Goal: Information Seeking & Learning: Learn about a topic

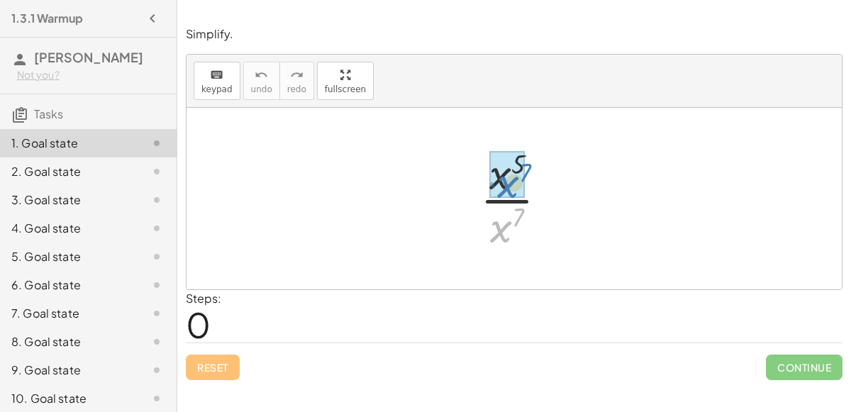
drag, startPoint x: 500, startPoint y: 226, endPoint x: 509, endPoint y: 180, distance: 46.9
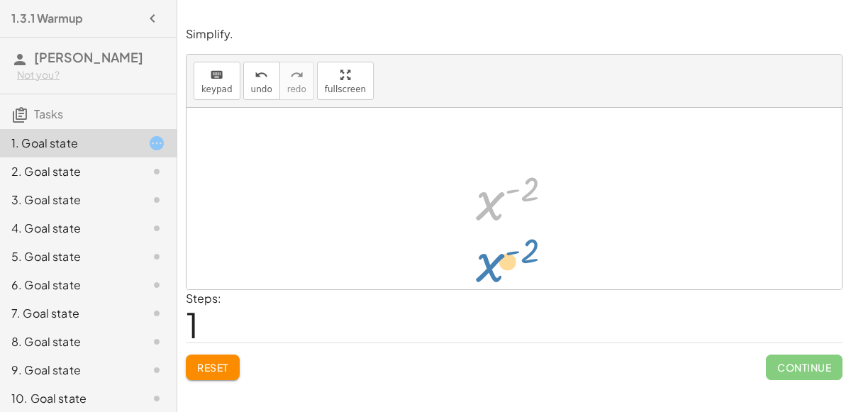
drag, startPoint x: 496, startPoint y: 195, endPoint x: 496, endPoint y: 263, distance: 68.1
click at [496, 263] on div "· x 5 · x 7 x ( + 5 − 7 ) x ( - 2 ) x ( ) - 2" at bounding box center [513, 198] width 655 height 181
drag, startPoint x: 490, startPoint y: 201, endPoint x: 496, endPoint y: 245, distance: 44.3
click at [496, 245] on div "· x 5 · x 7 x ( + 5 − 7 ) x ( - 2 ) x ( ) - 2" at bounding box center [513, 198] width 655 height 181
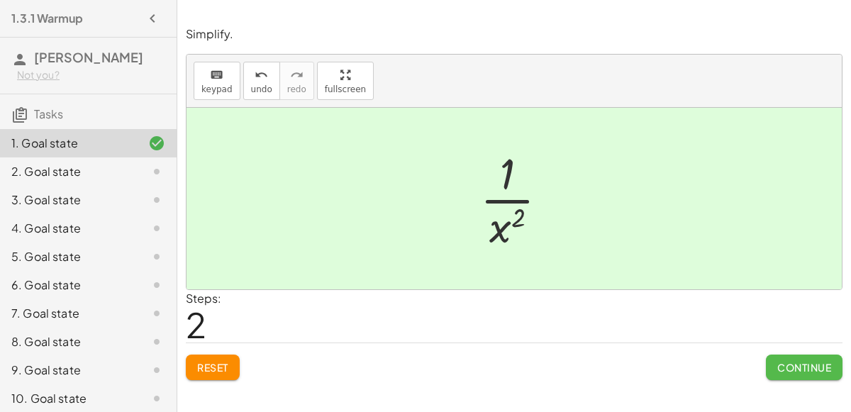
click at [815, 371] on span "Continue" at bounding box center [804, 367] width 54 height 13
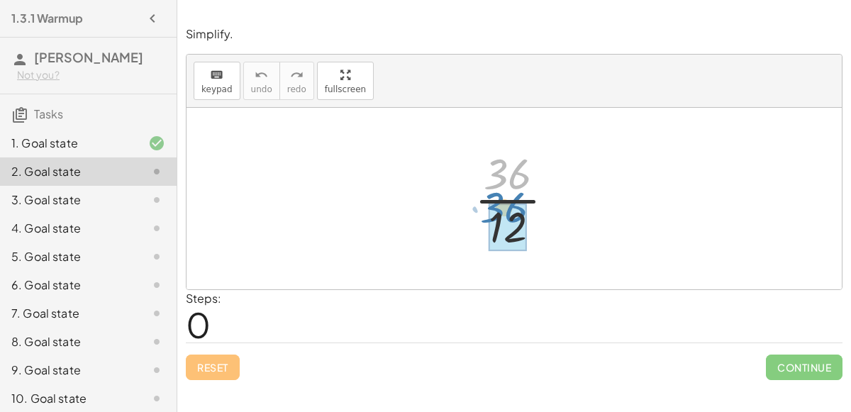
drag, startPoint x: 515, startPoint y: 177, endPoint x: 515, endPoint y: 218, distance: 41.1
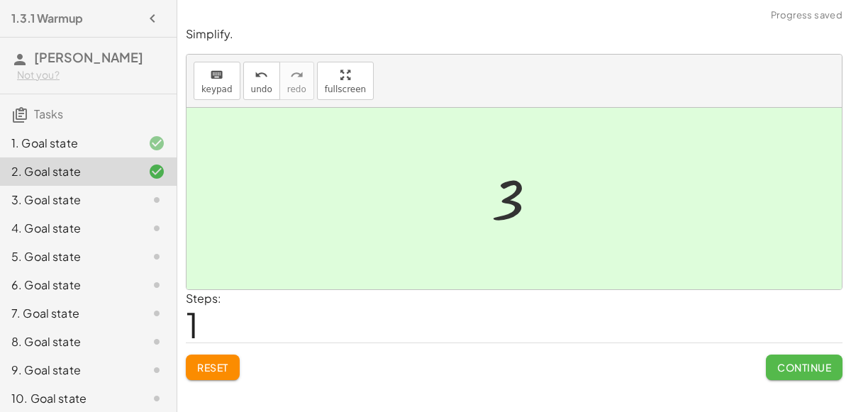
click at [793, 363] on span "Continue" at bounding box center [804, 367] width 54 height 13
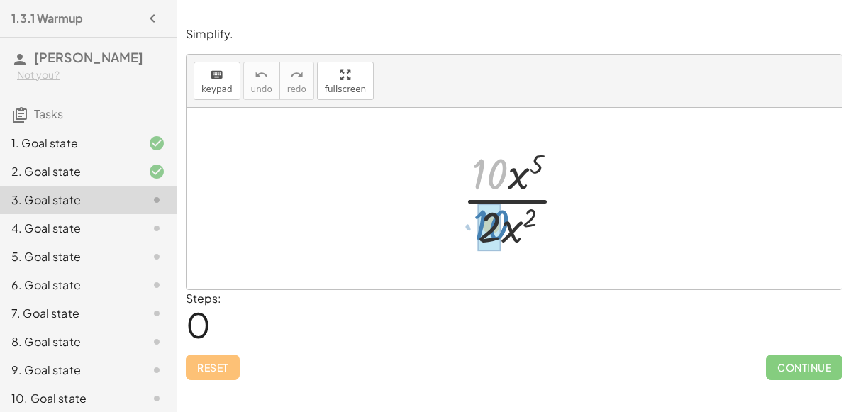
drag, startPoint x: 500, startPoint y: 179, endPoint x: 502, endPoint y: 230, distance: 51.8
click at [502, 230] on div at bounding box center [519, 198] width 129 height 109
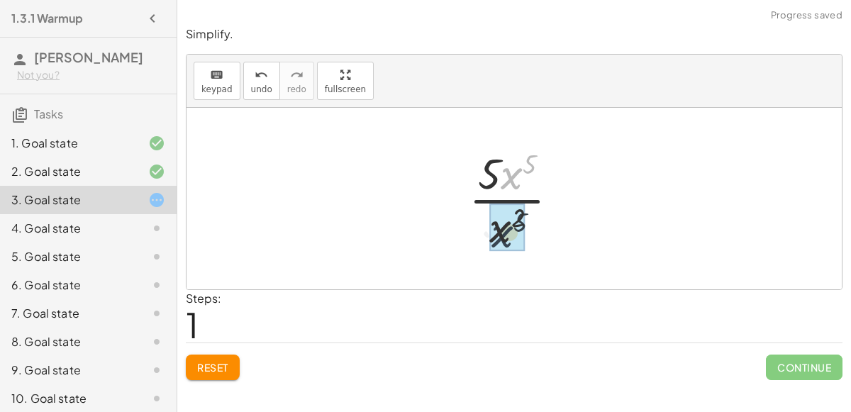
drag, startPoint x: 510, startPoint y: 174, endPoint x: 499, endPoint y: 236, distance: 62.7
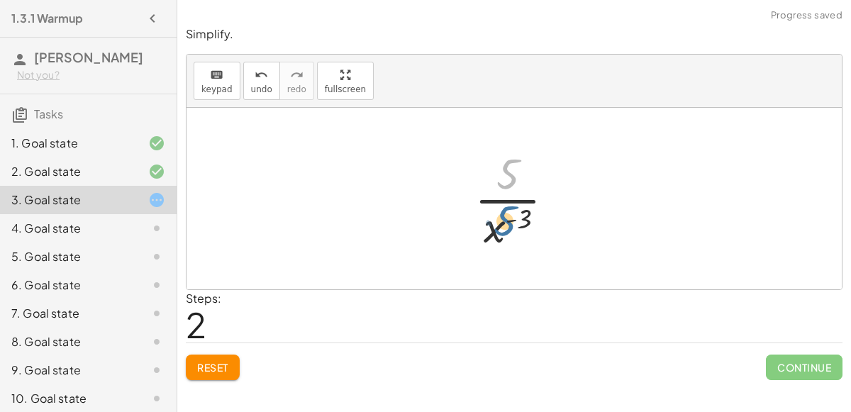
drag, startPoint x: 505, startPoint y: 177, endPoint x: 503, endPoint y: 224, distance: 46.9
click at [503, 224] on div at bounding box center [520, 198] width 106 height 109
drag, startPoint x: 498, startPoint y: 232, endPoint x: 512, endPoint y: 179, distance: 55.0
click at [512, 179] on div at bounding box center [520, 198] width 106 height 109
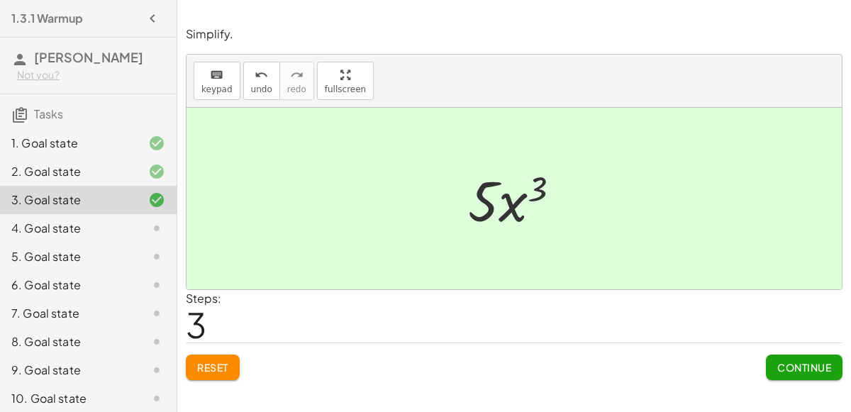
click at [211, 367] on span "Reset" at bounding box center [212, 367] width 31 height 13
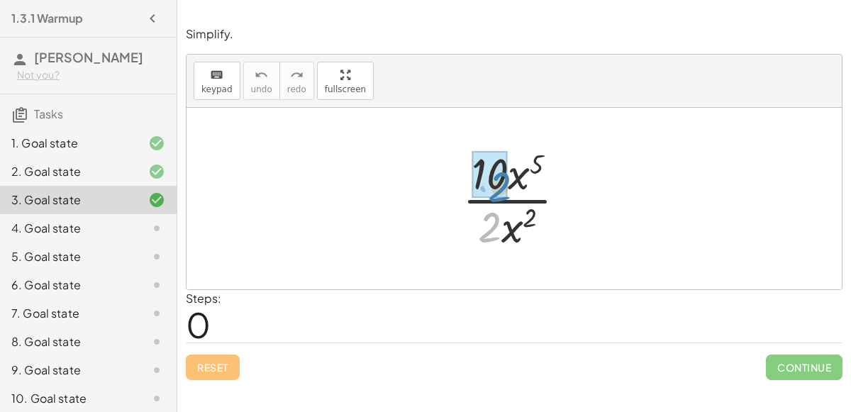
drag, startPoint x: 493, startPoint y: 233, endPoint x: 504, endPoint y: 189, distance: 44.5
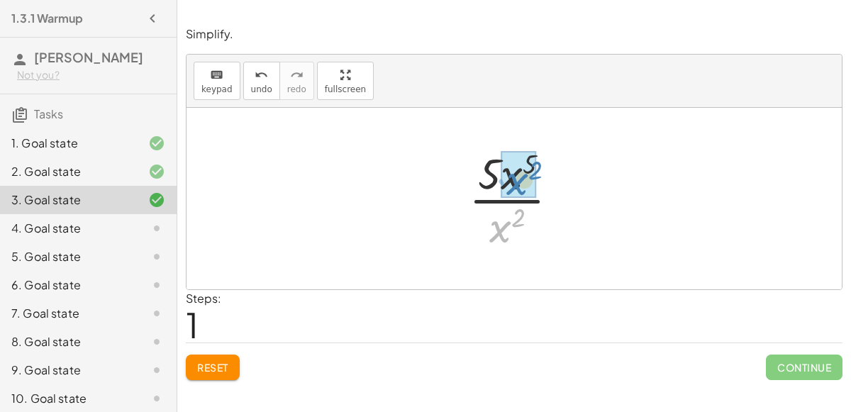
drag, startPoint x: 500, startPoint y: 229, endPoint x: 518, endPoint y: 180, distance: 51.8
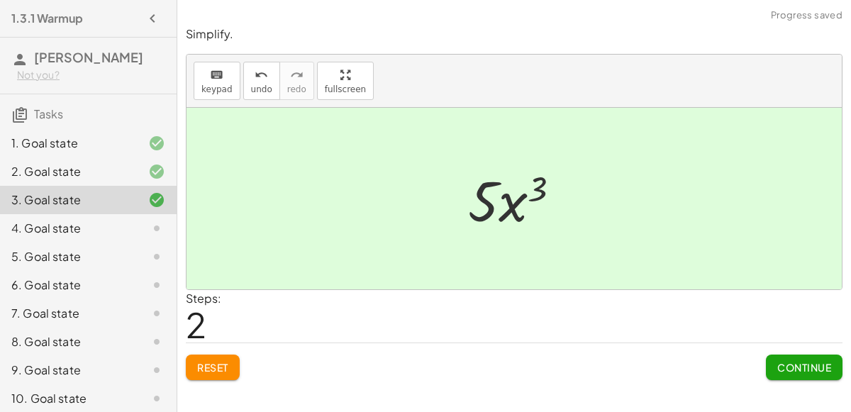
click at [778, 361] on span "Continue" at bounding box center [804, 367] width 54 height 13
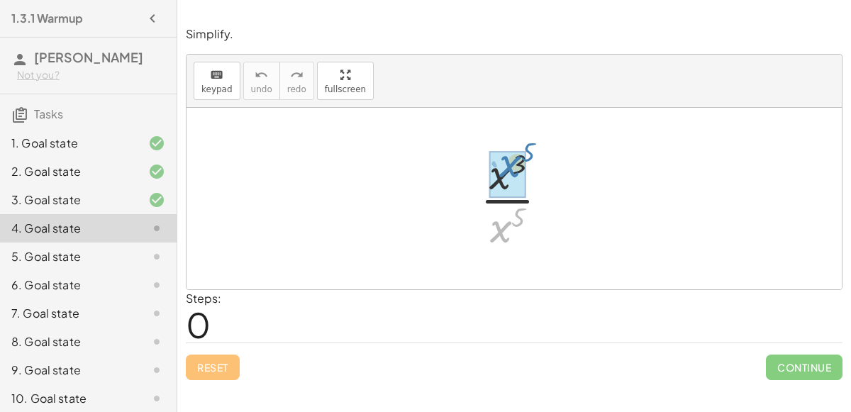
drag, startPoint x: 497, startPoint y: 230, endPoint x: 506, endPoint y: 167, distance: 64.5
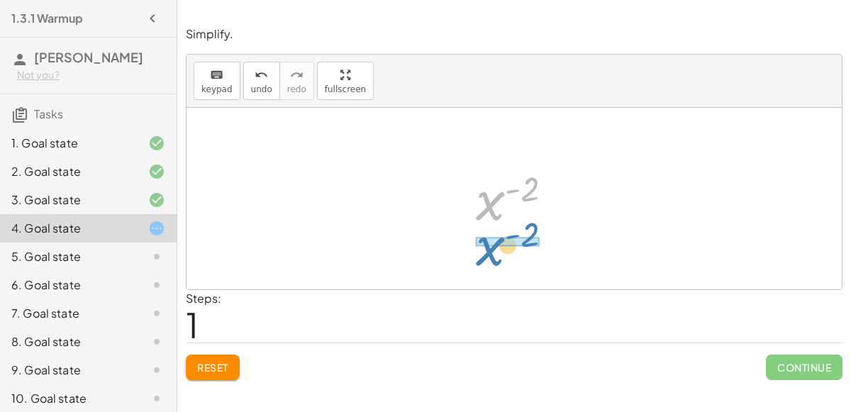
drag, startPoint x: 498, startPoint y: 195, endPoint x: 496, endPoint y: 241, distance: 46.1
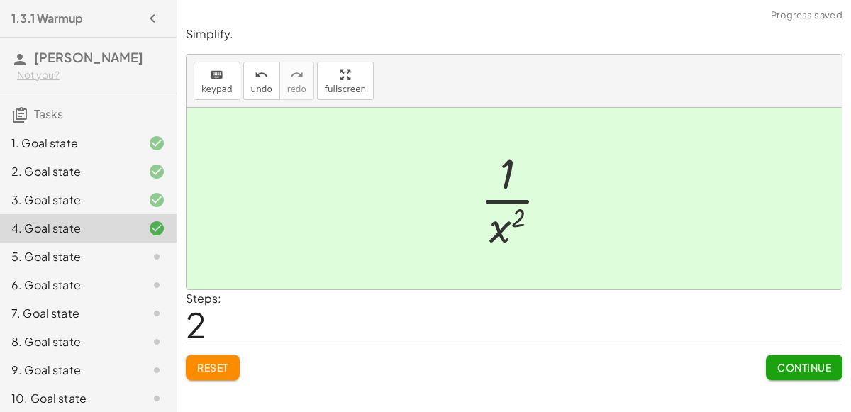
click at [777, 362] on span "Continue" at bounding box center [804, 367] width 54 height 13
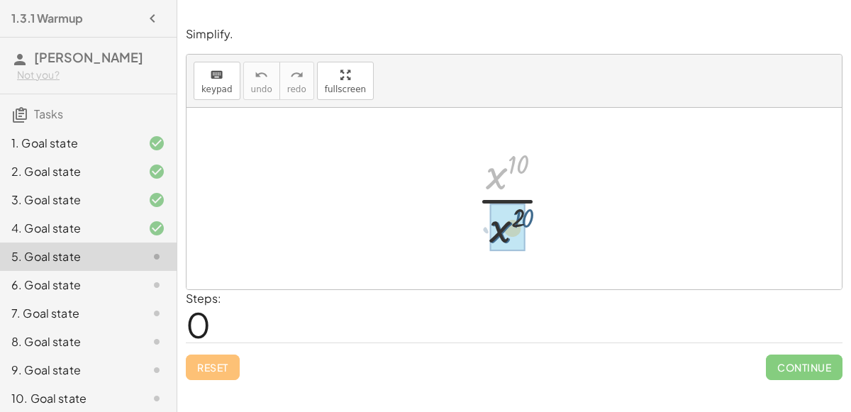
drag, startPoint x: 500, startPoint y: 184, endPoint x: 505, endPoint y: 241, distance: 56.9
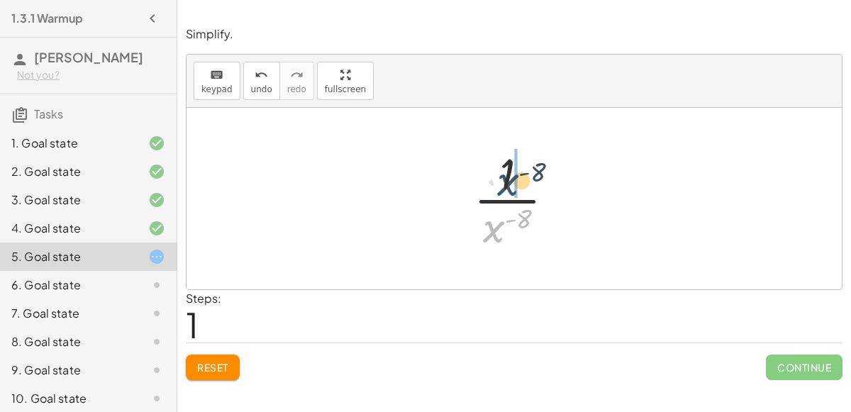
drag, startPoint x: 494, startPoint y: 227, endPoint x: 507, endPoint y: 177, distance: 51.2
click at [507, 177] on div at bounding box center [519, 198] width 106 height 109
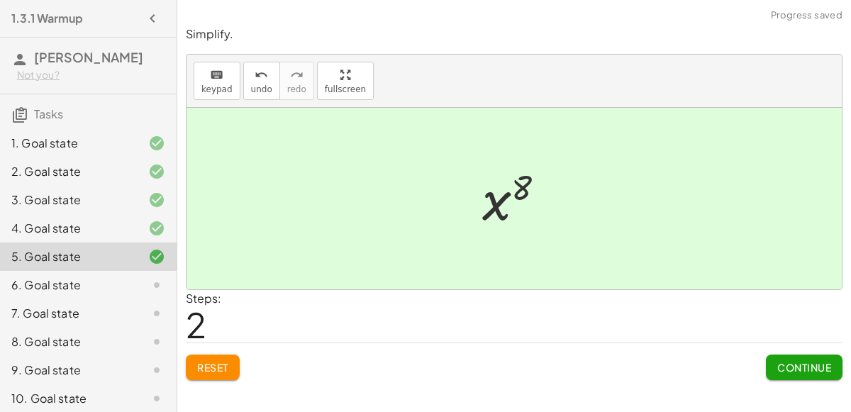
click at [770, 371] on button "Continue" at bounding box center [804, 367] width 77 height 26
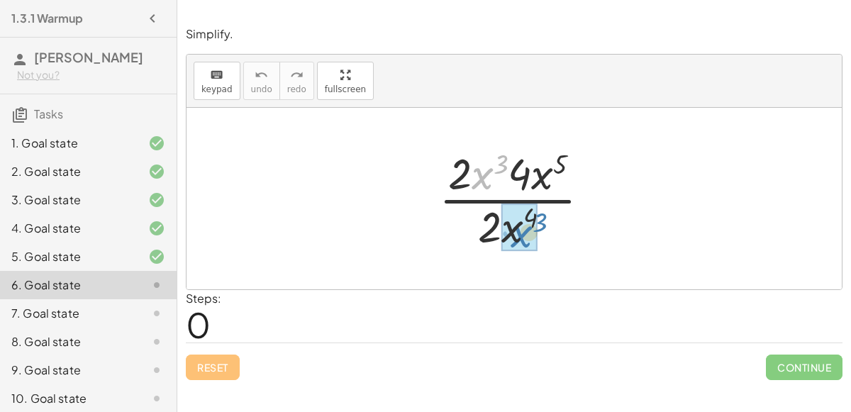
drag, startPoint x: 471, startPoint y: 176, endPoint x: 505, endPoint y: 233, distance: 66.1
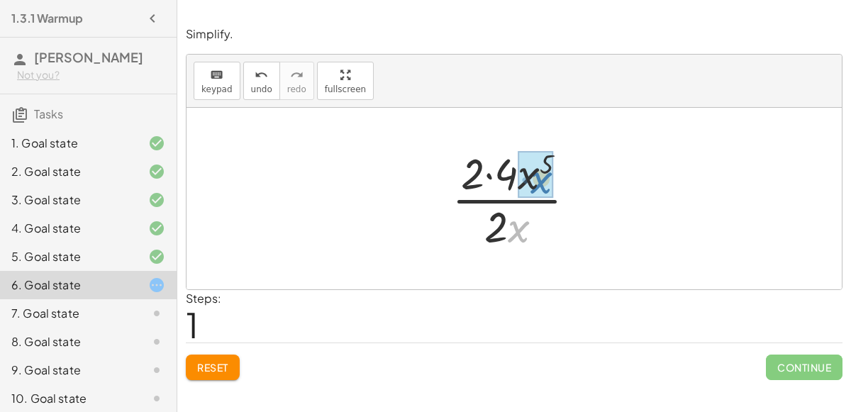
drag, startPoint x: 515, startPoint y: 232, endPoint x: 537, endPoint y: 183, distance: 53.6
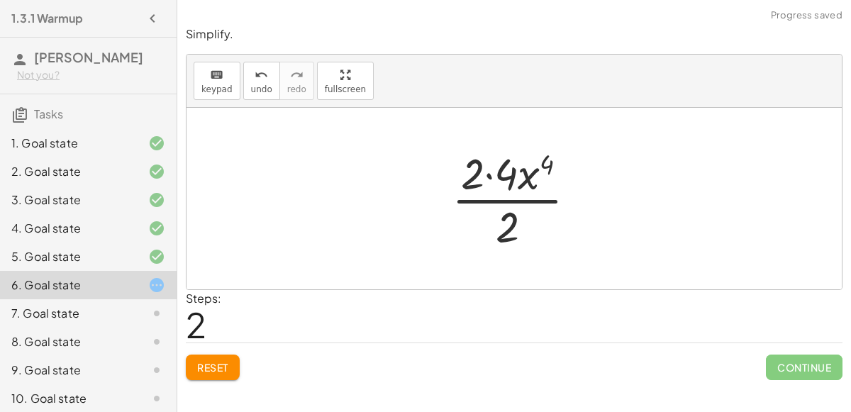
click at [509, 201] on div at bounding box center [519, 198] width 150 height 109
drag, startPoint x: 505, startPoint y: 218, endPoint x: 483, endPoint y: 165, distance: 57.5
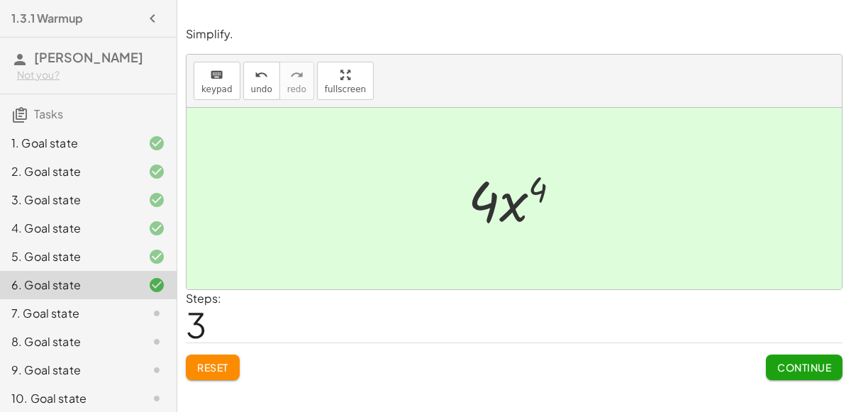
click at [793, 365] on span "Continue" at bounding box center [804, 367] width 54 height 13
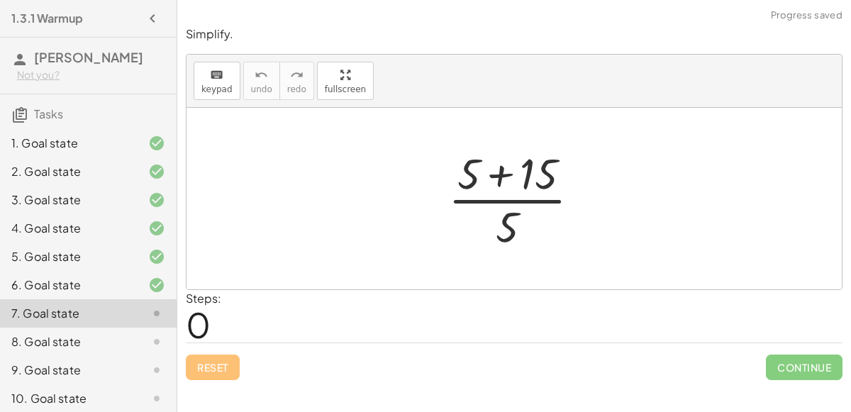
click at [500, 173] on div at bounding box center [519, 198] width 157 height 109
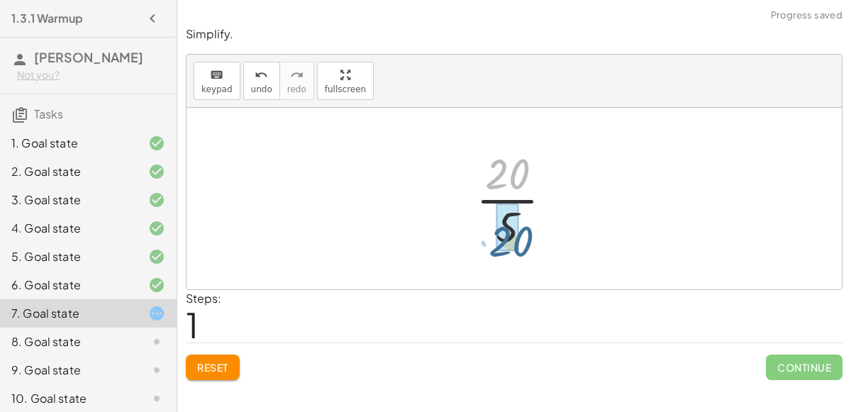
drag, startPoint x: 500, startPoint y: 173, endPoint x: 506, endPoint y: 236, distance: 63.3
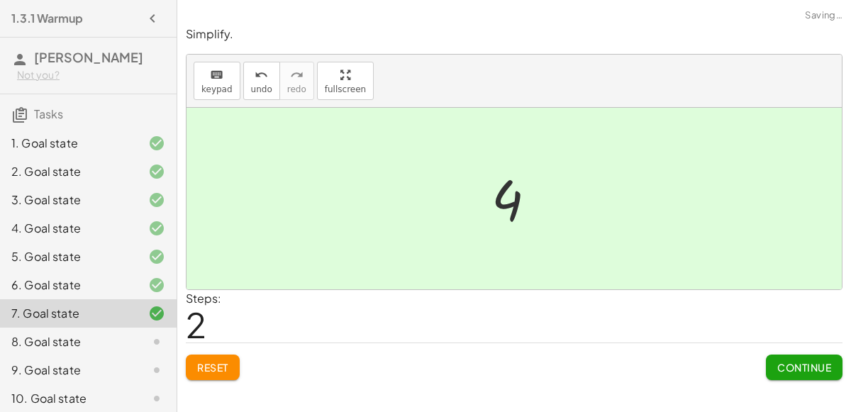
click at [824, 364] on span "Continue" at bounding box center [804, 367] width 54 height 13
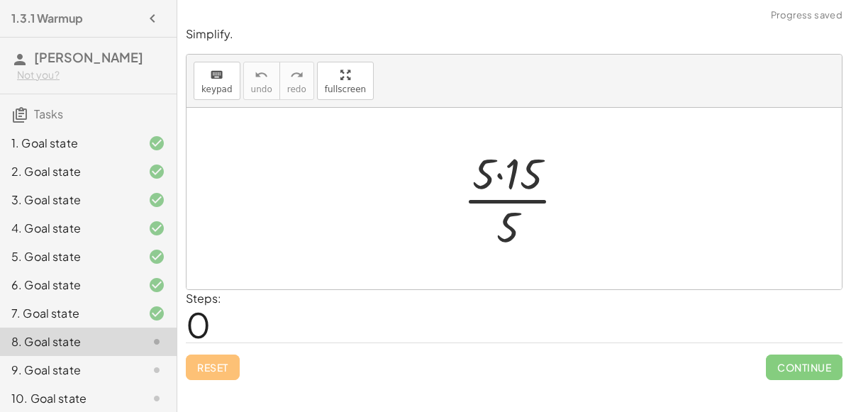
click at [502, 174] on div at bounding box center [520, 198] width 128 height 109
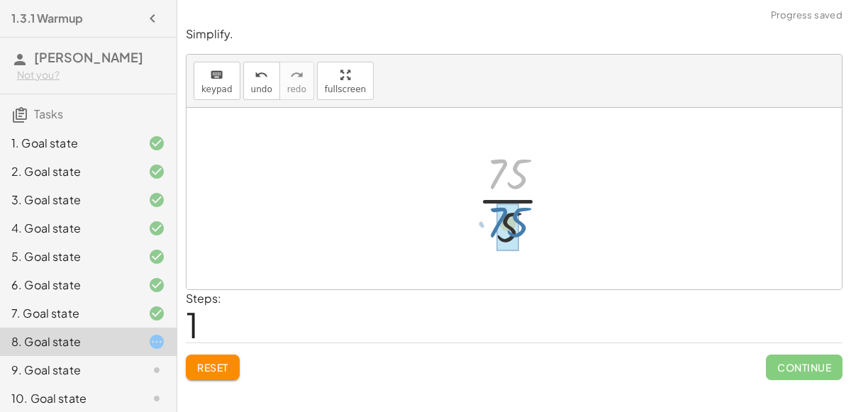
drag, startPoint x: 504, startPoint y: 168, endPoint x: 504, endPoint y: 216, distance: 48.2
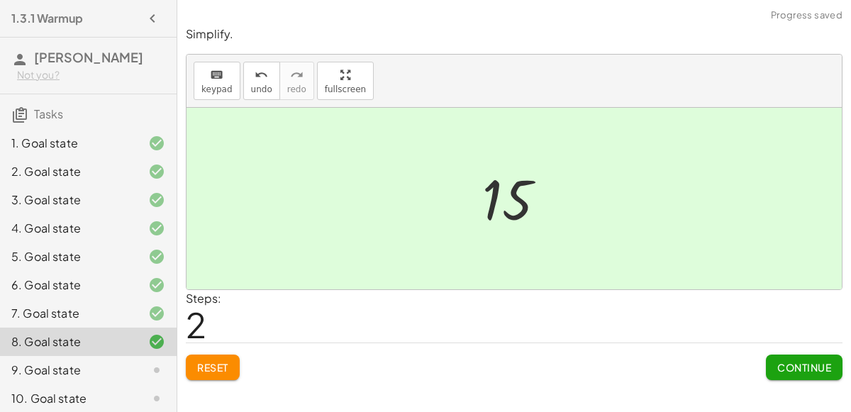
click at [775, 362] on button "Continue" at bounding box center [804, 367] width 77 height 26
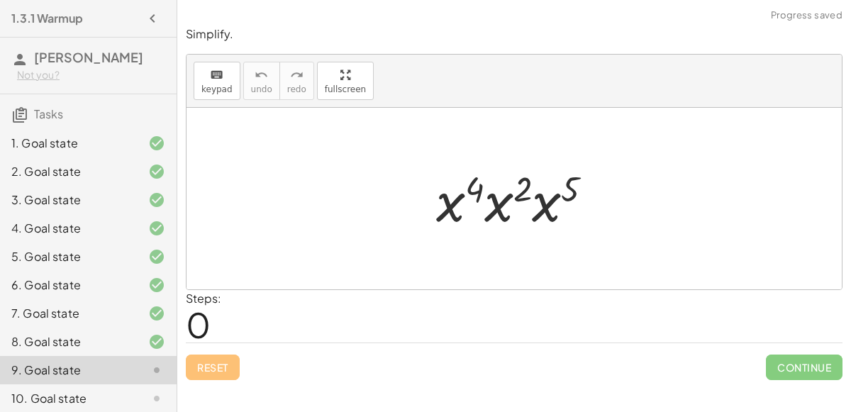
scroll to position [317, 0]
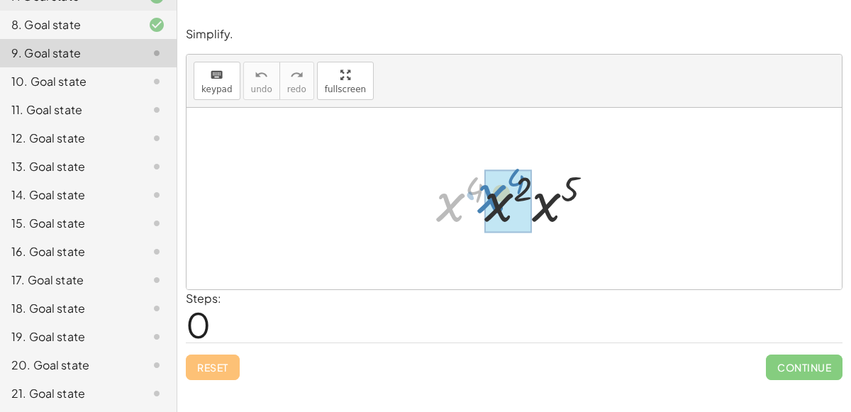
drag, startPoint x: 440, startPoint y: 206, endPoint x: 483, endPoint y: 196, distance: 44.9
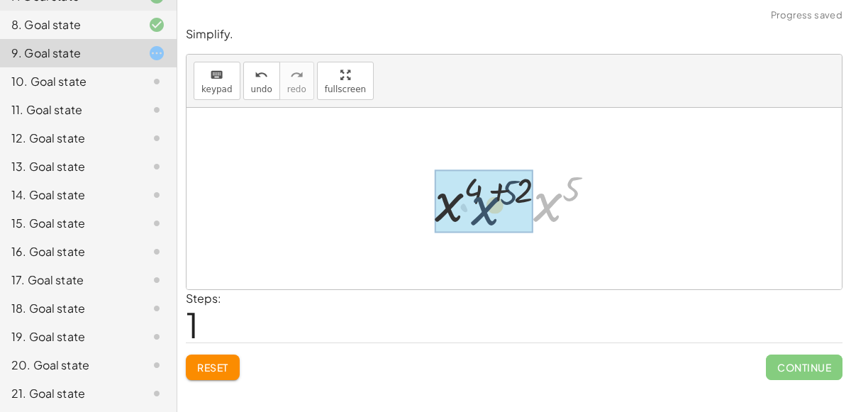
drag, startPoint x: 553, startPoint y: 198, endPoint x: 485, endPoint y: 203, distance: 68.2
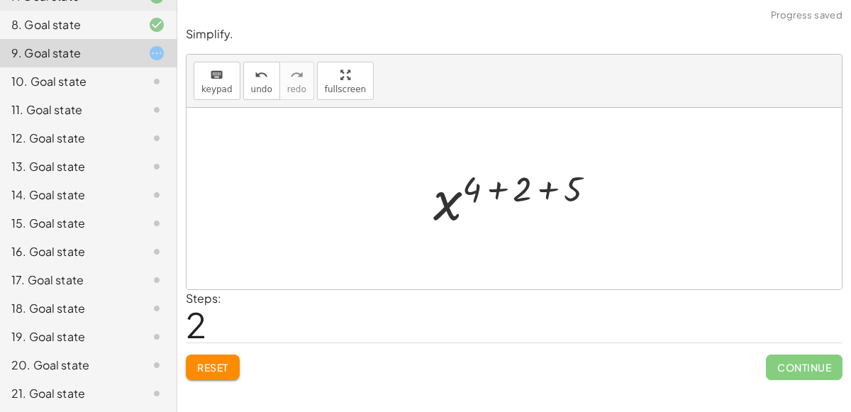
click at [498, 189] on div at bounding box center [519, 199] width 187 height 70
click at [515, 187] on div at bounding box center [519, 199] width 137 height 70
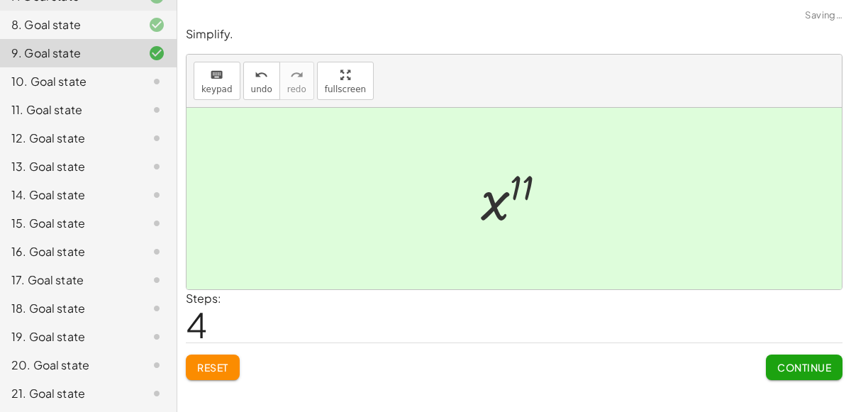
click at [793, 369] on span "Continue" at bounding box center [804, 367] width 54 height 13
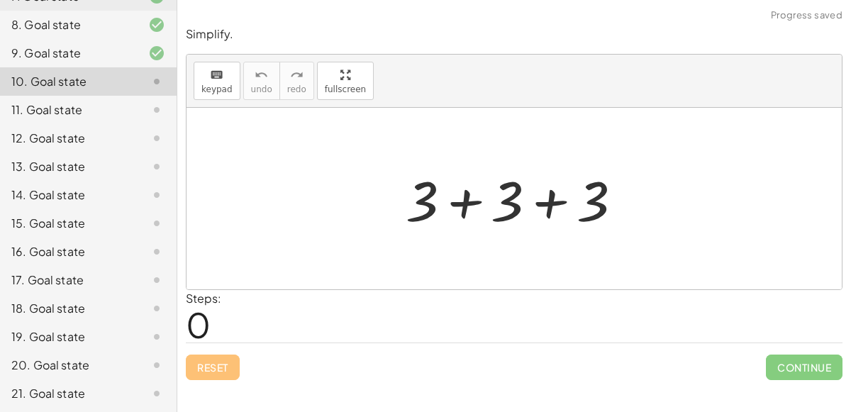
click at [473, 206] on div at bounding box center [519, 198] width 242 height 73
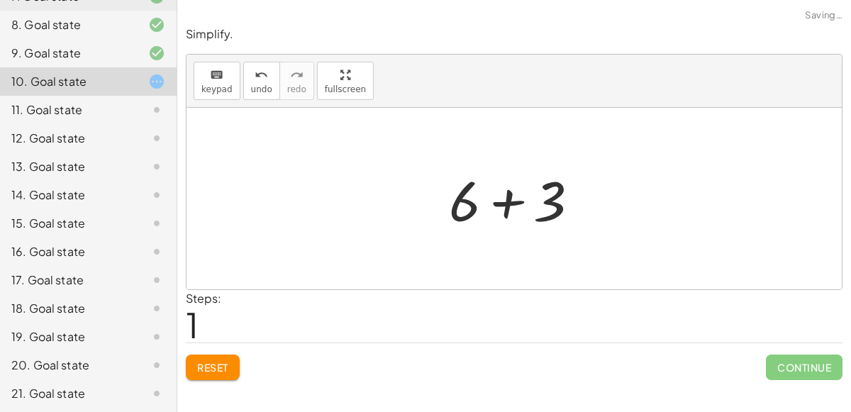
click at [505, 204] on div at bounding box center [520, 198] width 156 height 73
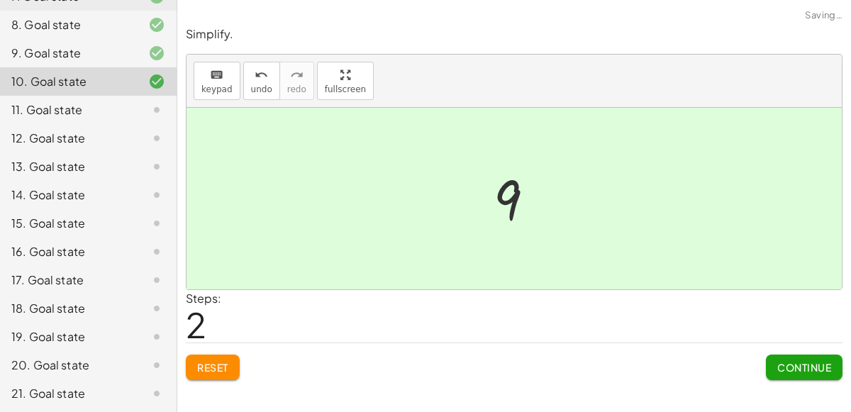
click at [769, 357] on button "Continue" at bounding box center [804, 367] width 77 height 26
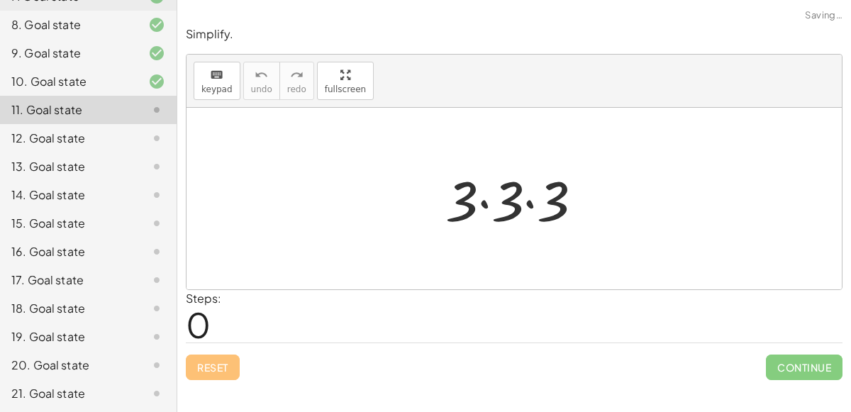
click at [478, 198] on div at bounding box center [519, 198] width 163 height 73
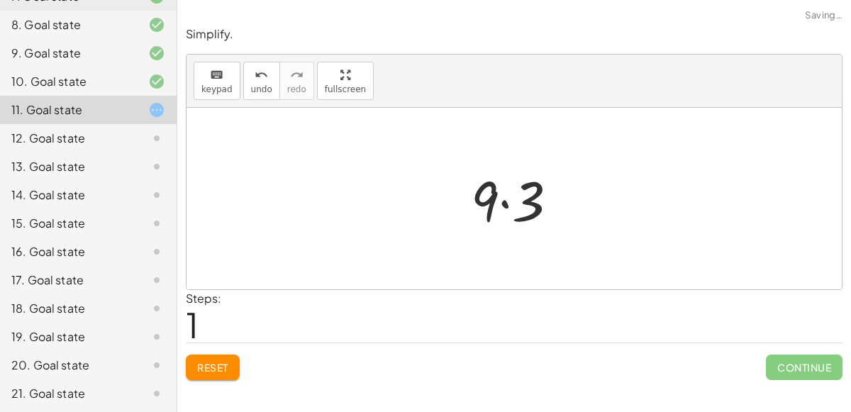
click at [510, 201] on div at bounding box center [520, 198] width 113 height 73
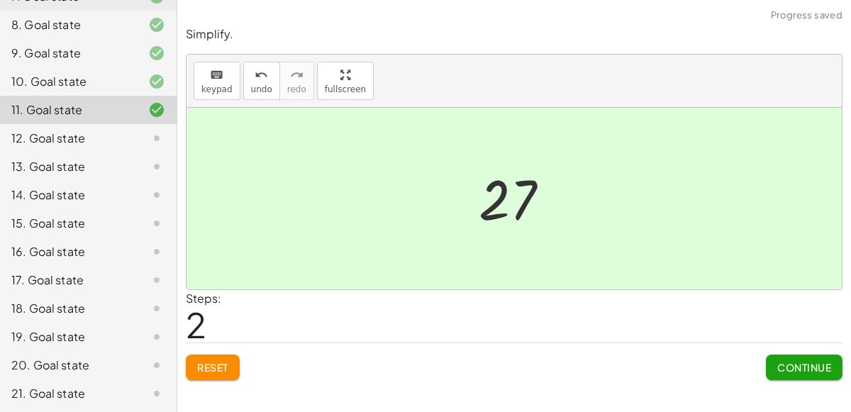
click at [777, 364] on span "Continue" at bounding box center [804, 367] width 54 height 13
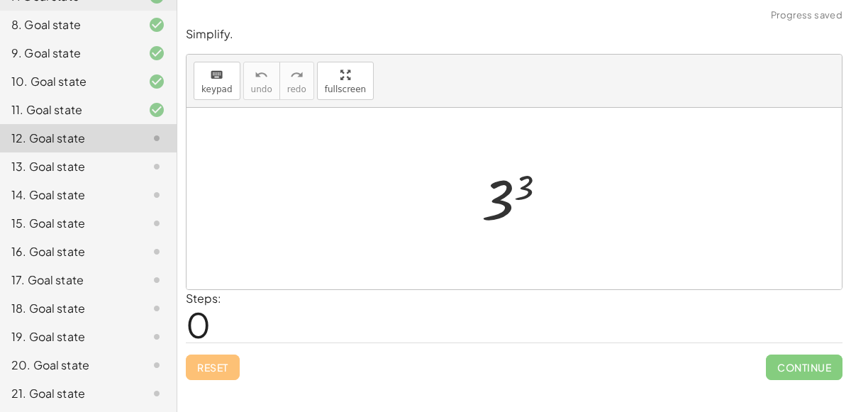
click at [500, 198] on div at bounding box center [519, 199] width 91 height 70
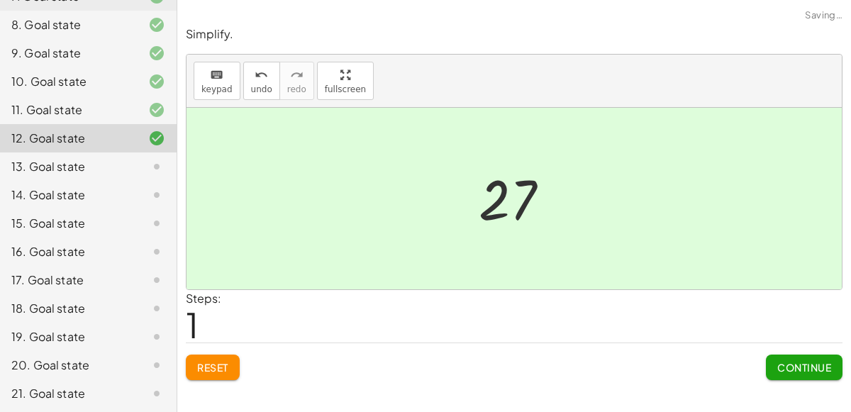
click at [772, 369] on button "Continue" at bounding box center [804, 367] width 77 height 26
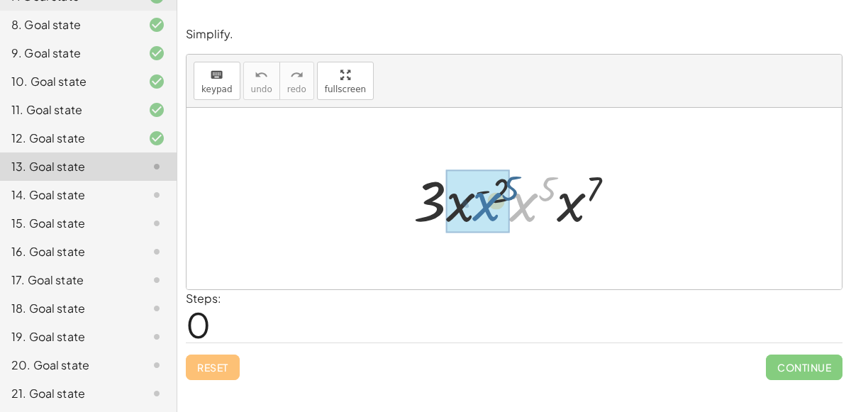
drag, startPoint x: 527, startPoint y: 211, endPoint x: 485, endPoint y: 210, distance: 41.8
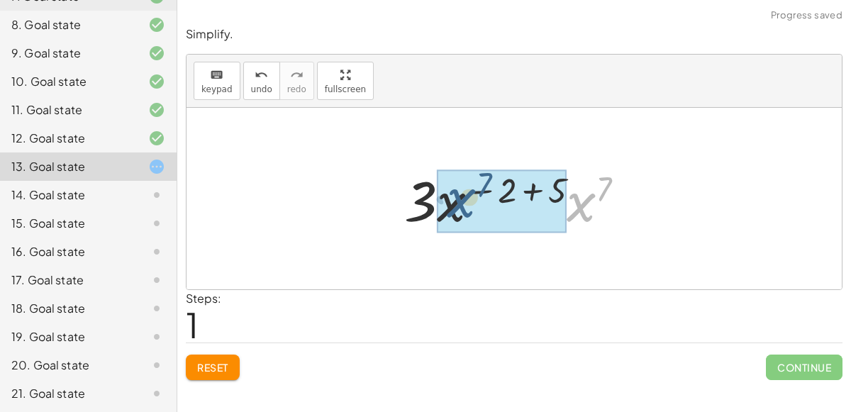
drag, startPoint x: 580, startPoint y: 206, endPoint x: 461, endPoint y: 201, distance: 119.2
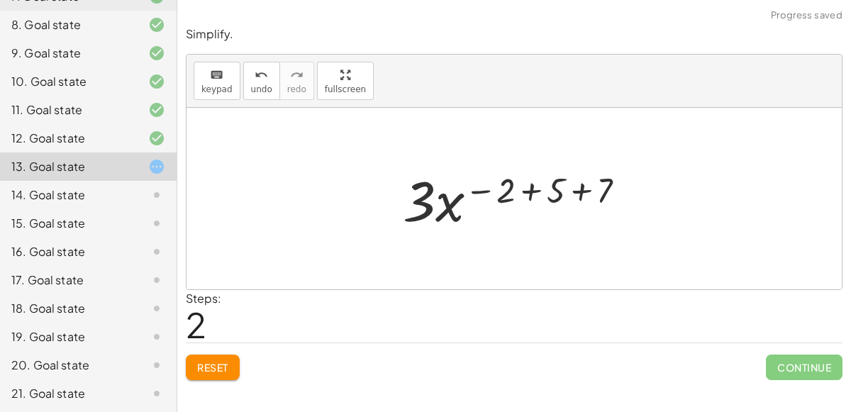
click at [533, 190] on div at bounding box center [520, 198] width 248 height 73
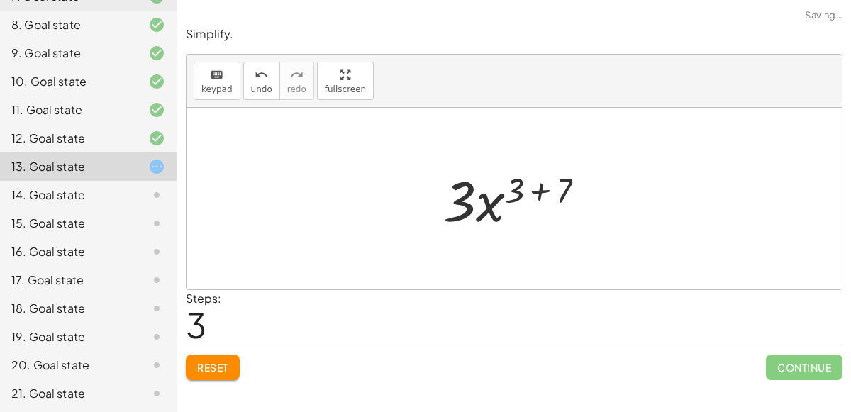
click at [532, 189] on div at bounding box center [519, 198] width 167 height 73
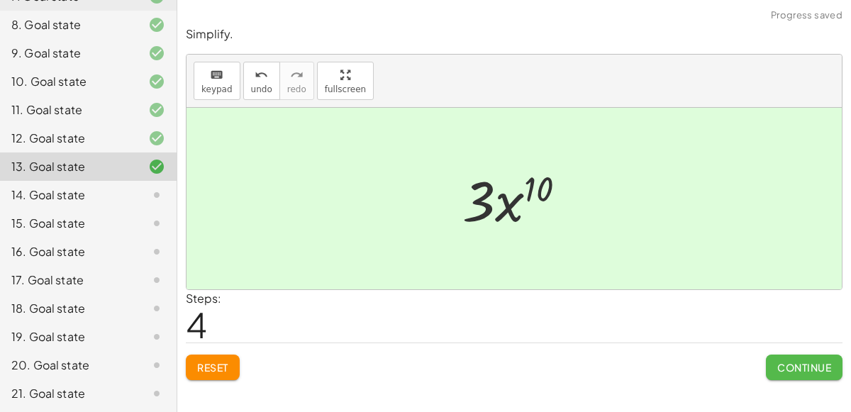
click at [783, 361] on span "Continue" at bounding box center [804, 367] width 54 height 13
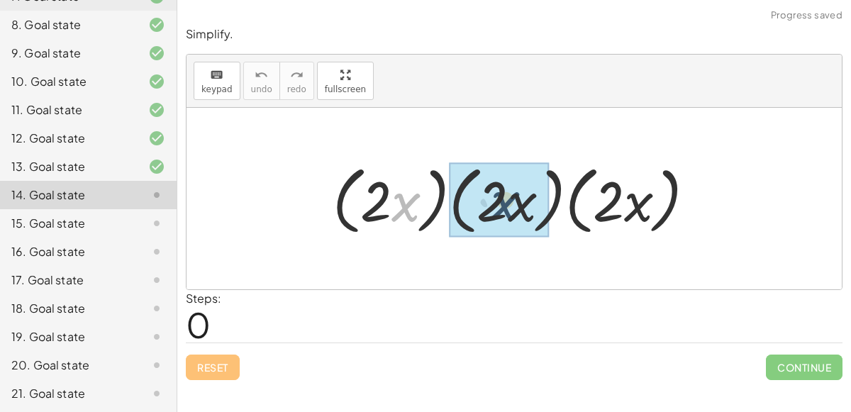
drag, startPoint x: 401, startPoint y: 201, endPoint x: 500, endPoint y: 198, distance: 100.0
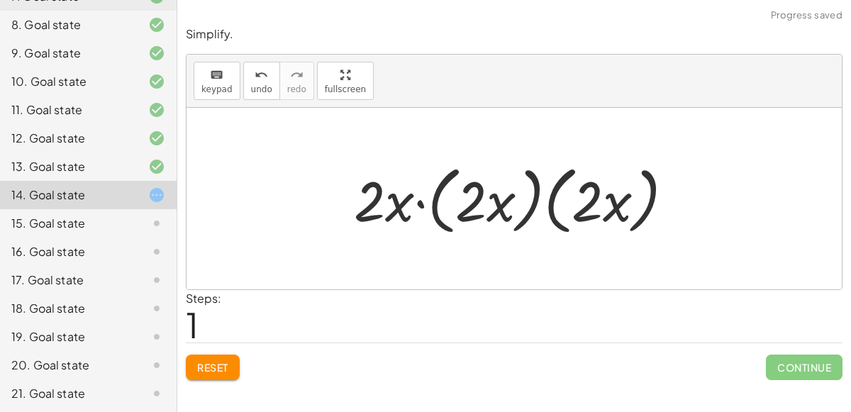
click at [427, 198] on div at bounding box center [519, 199] width 345 height 82
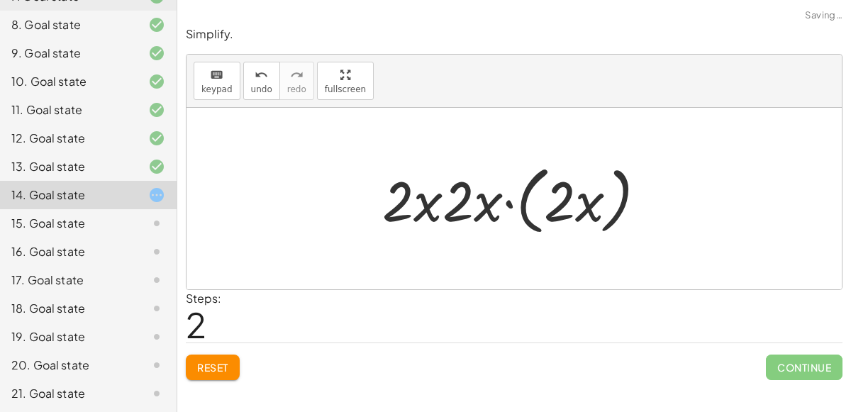
click at [527, 203] on div at bounding box center [519, 199] width 289 height 82
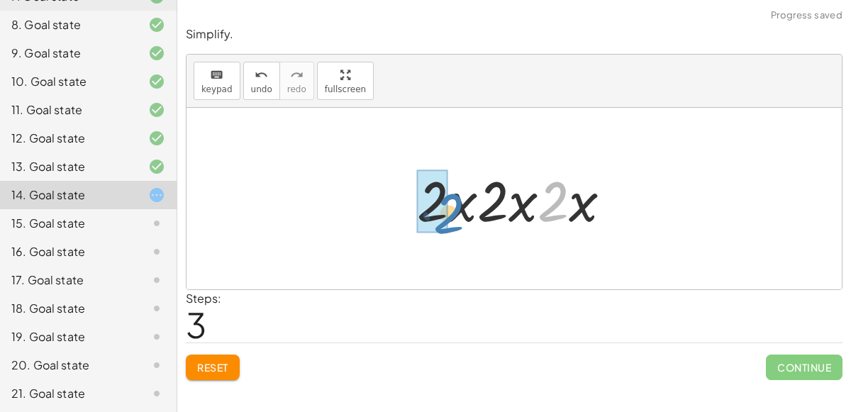
drag, startPoint x: 556, startPoint y: 199, endPoint x: 450, endPoint y: 210, distance: 106.2
click at [450, 211] on div at bounding box center [520, 198] width 220 height 73
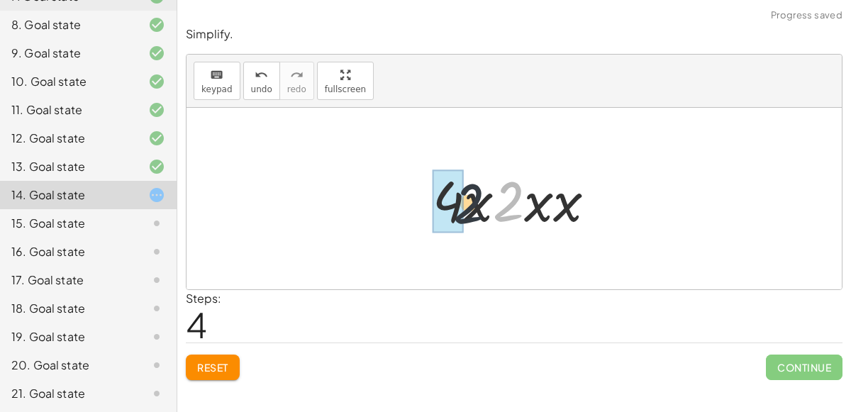
drag, startPoint x: 509, startPoint y: 209, endPoint x: 464, endPoint y: 208, distance: 45.4
click at [464, 208] on div at bounding box center [519, 198] width 189 height 73
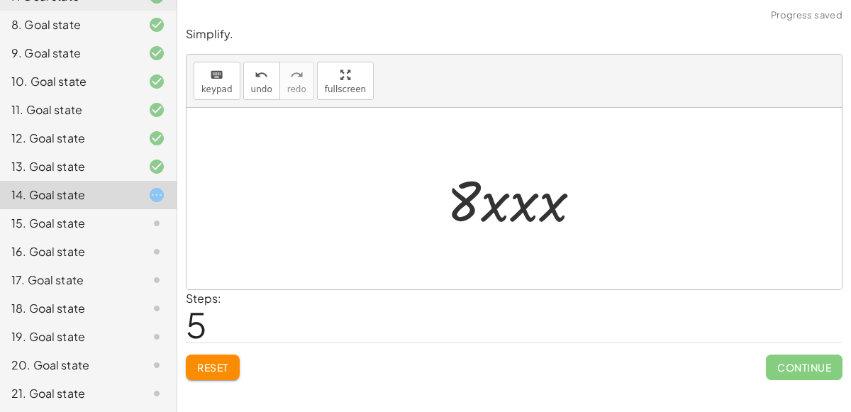
click at [500, 211] on div at bounding box center [520, 198] width 161 height 73
drag, startPoint x: 549, startPoint y: 212, endPoint x: 510, endPoint y: 209, distance: 39.1
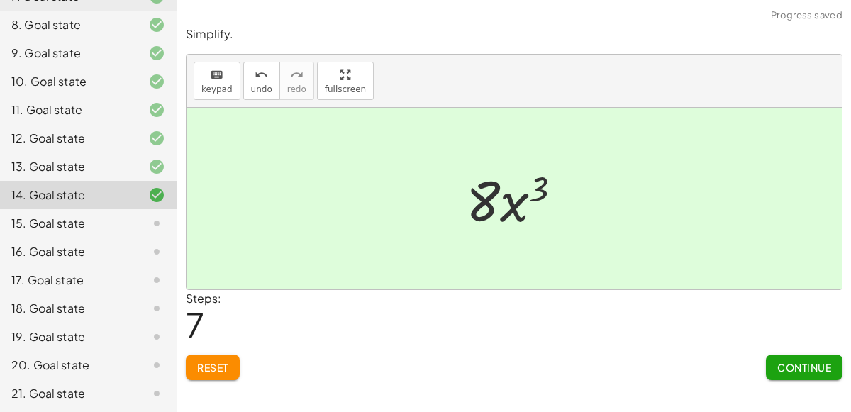
click at [773, 348] on div "Continue" at bounding box center [804, 361] width 77 height 37
click at [772, 361] on button "Continue" at bounding box center [804, 367] width 77 height 26
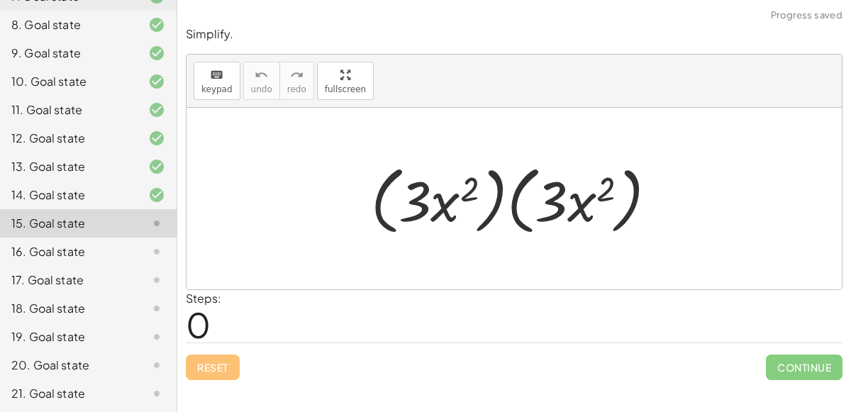
click at [514, 191] on div at bounding box center [520, 199] width 312 height 82
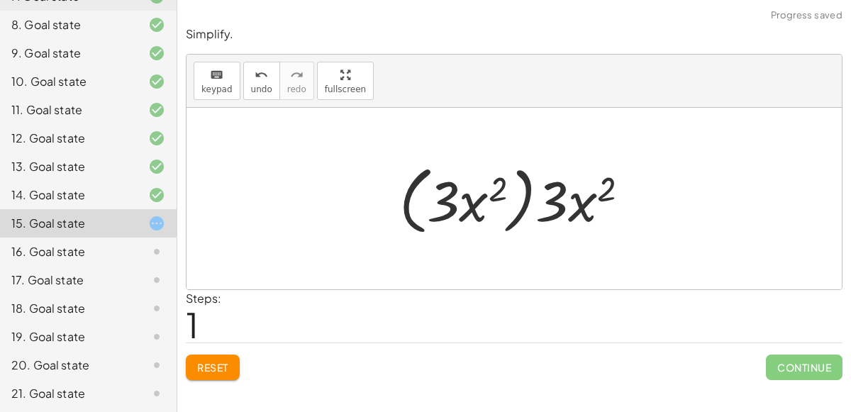
click at [521, 194] on div at bounding box center [519, 199] width 255 height 82
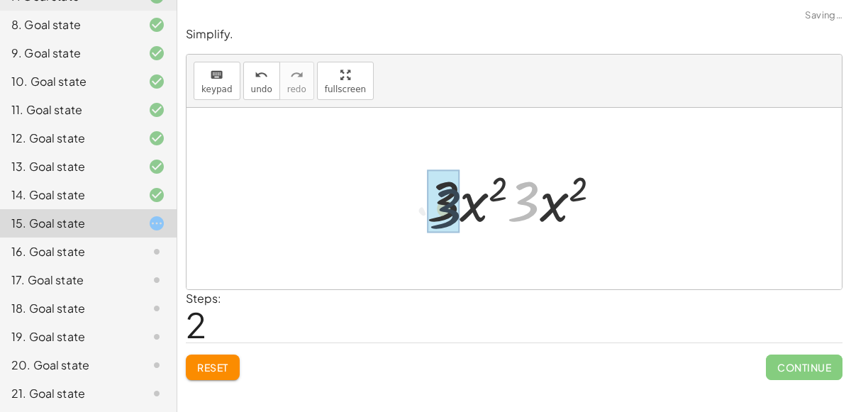
drag, startPoint x: 520, startPoint y: 195, endPoint x: 435, endPoint y: 200, distance: 85.9
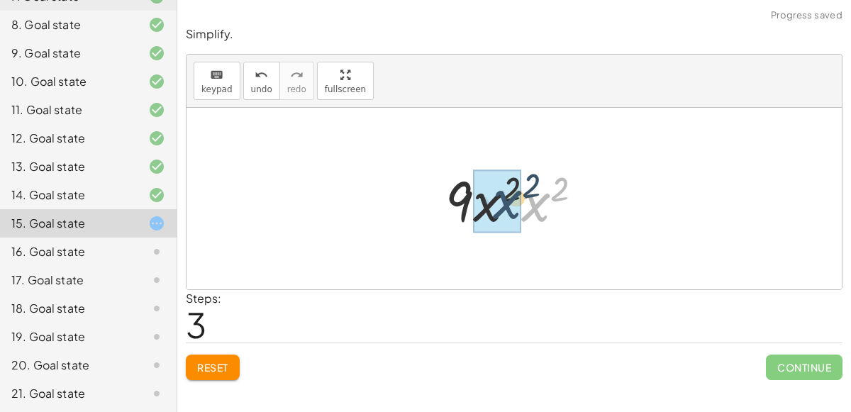
drag, startPoint x: 539, startPoint y: 206, endPoint x: 505, endPoint y: 202, distance: 34.3
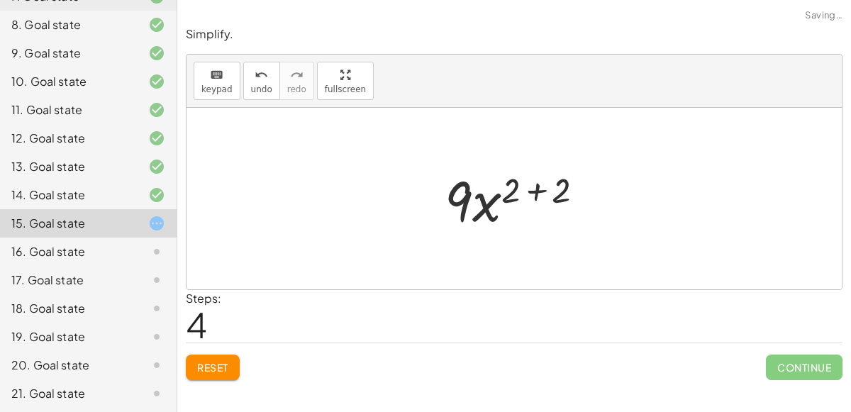
click at [531, 195] on div at bounding box center [519, 198] width 165 height 73
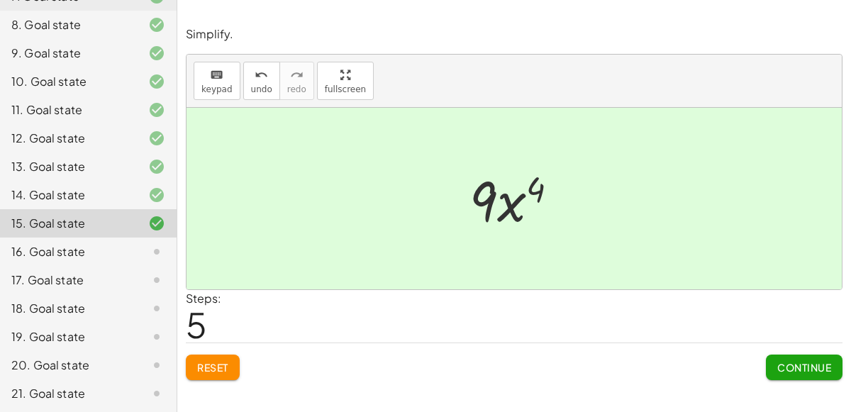
click at [798, 373] on button "Continue" at bounding box center [804, 367] width 77 height 26
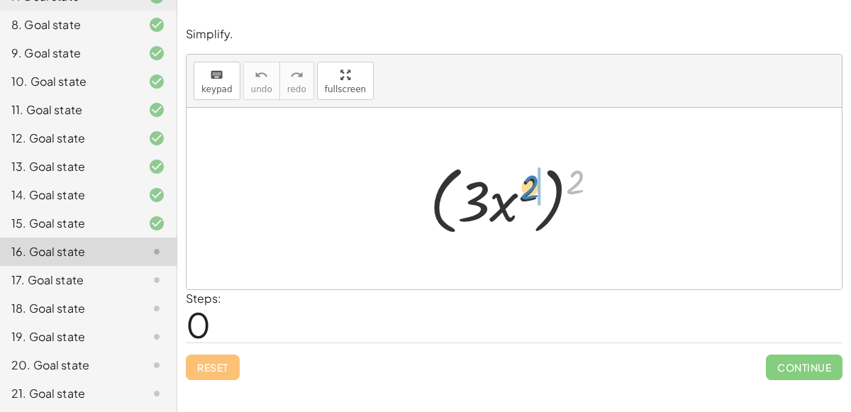
drag, startPoint x: 574, startPoint y: 183, endPoint x: 526, endPoint y: 188, distance: 48.5
click at [527, 189] on div at bounding box center [520, 199] width 194 height 82
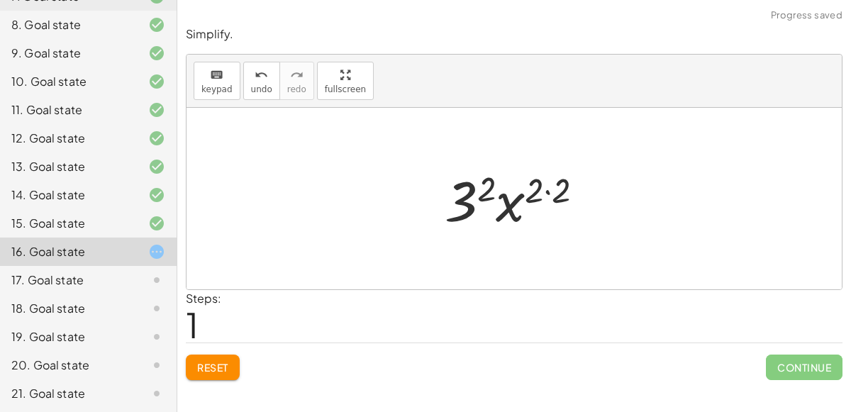
click at [543, 189] on div at bounding box center [519, 198] width 164 height 73
click at [471, 189] on div at bounding box center [519, 198] width 164 height 73
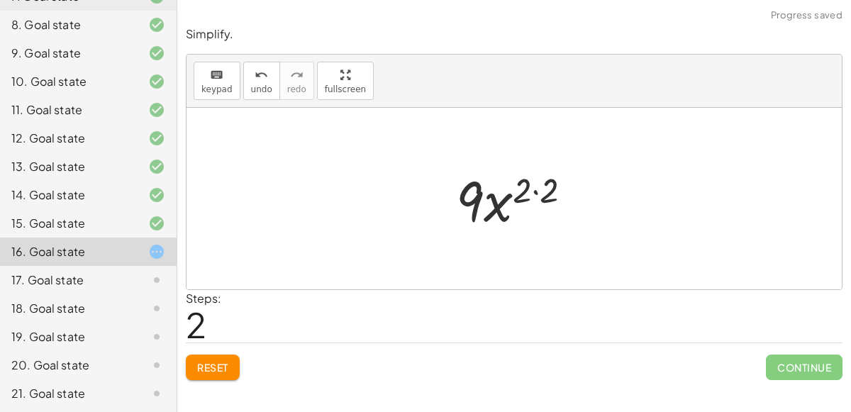
click at [534, 190] on div at bounding box center [519, 198] width 141 height 73
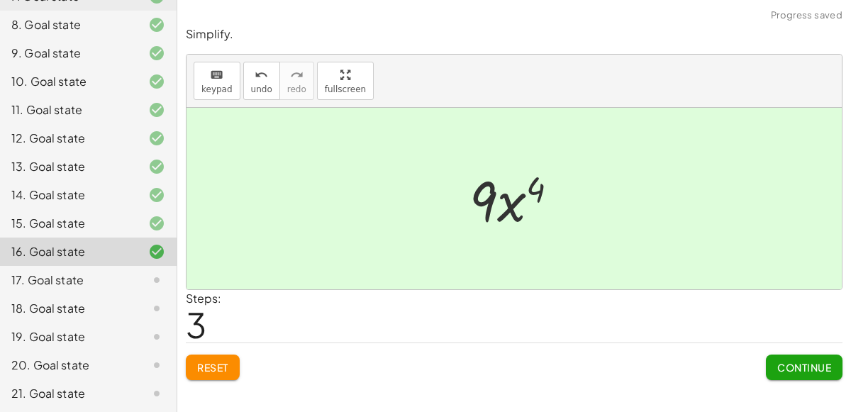
click at [777, 365] on span "Continue" at bounding box center [804, 367] width 54 height 13
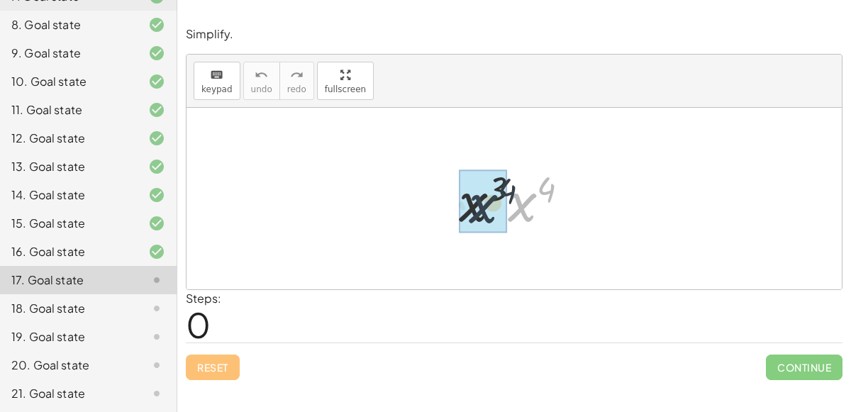
drag, startPoint x: 532, startPoint y: 208, endPoint x: 489, endPoint y: 208, distance: 42.5
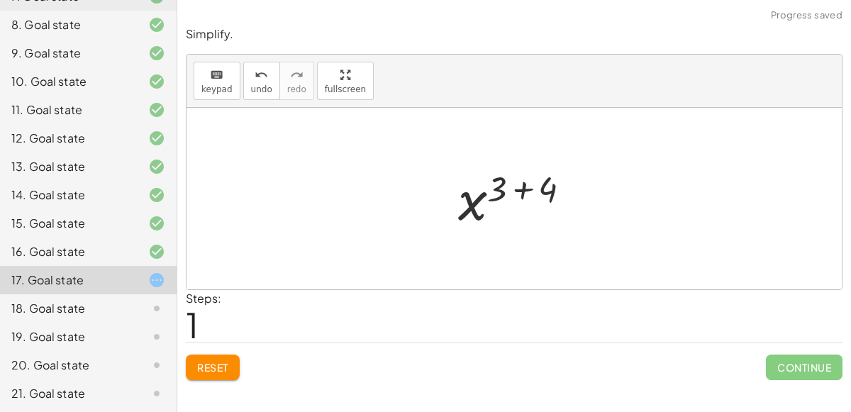
click at [520, 189] on div at bounding box center [520, 199] width 138 height 70
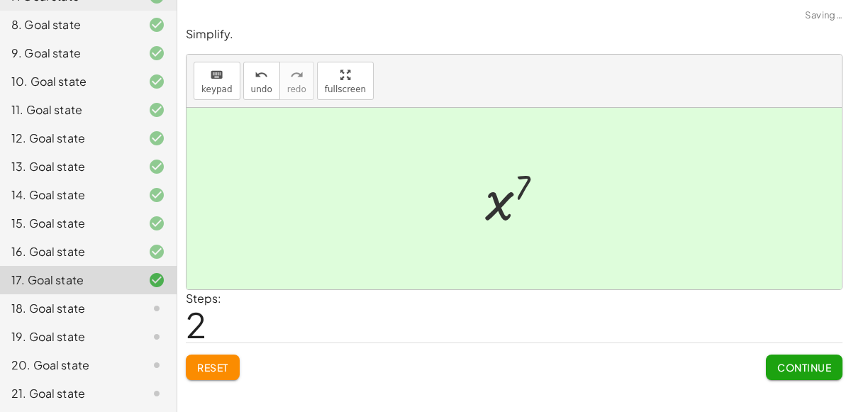
click at [798, 374] on button "Continue" at bounding box center [804, 367] width 77 height 26
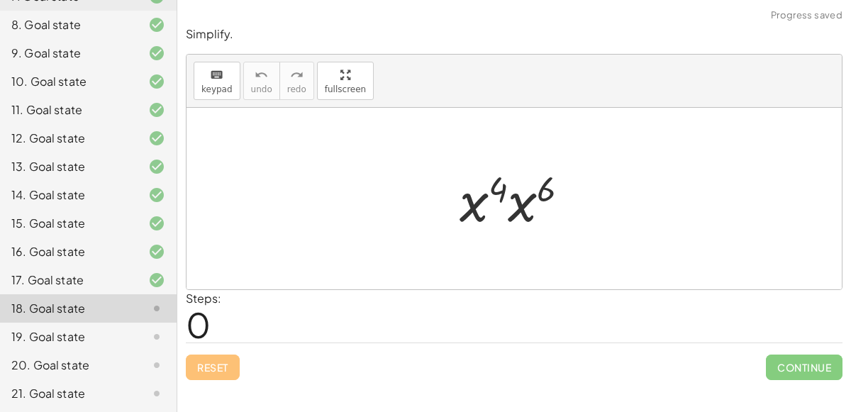
click at [513, 221] on div at bounding box center [519, 198] width 135 height 73
click at [513, 221] on div at bounding box center [520, 199] width 138 height 70
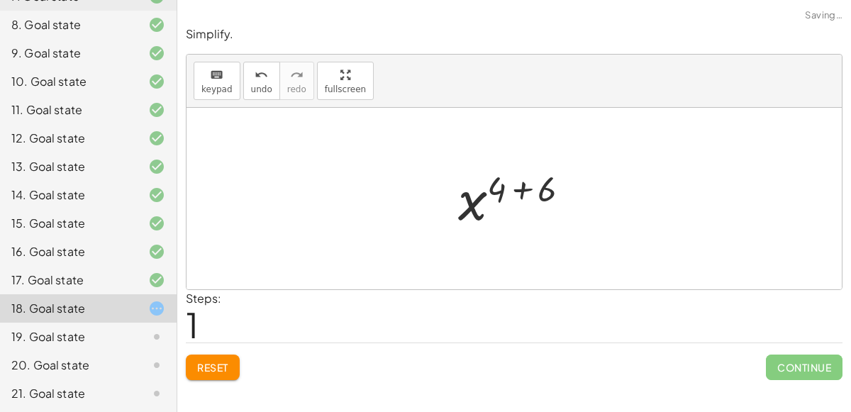
click at [506, 203] on div at bounding box center [520, 199] width 138 height 70
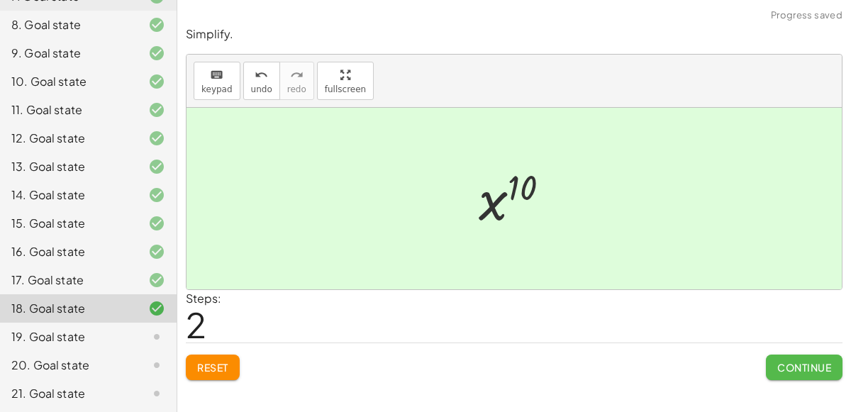
click at [779, 372] on button "Continue" at bounding box center [804, 367] width 77 height 26
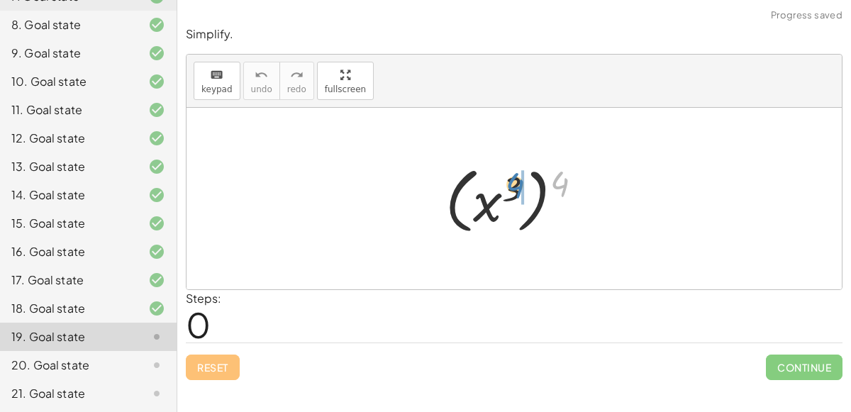
drag, startPoint x: 564, startPoint y: 185, endPoint x: 518, endPoint y: 186, distance: 45.4
click at [518, 186] on div at bounding box center [519, 199] width 162 height 79
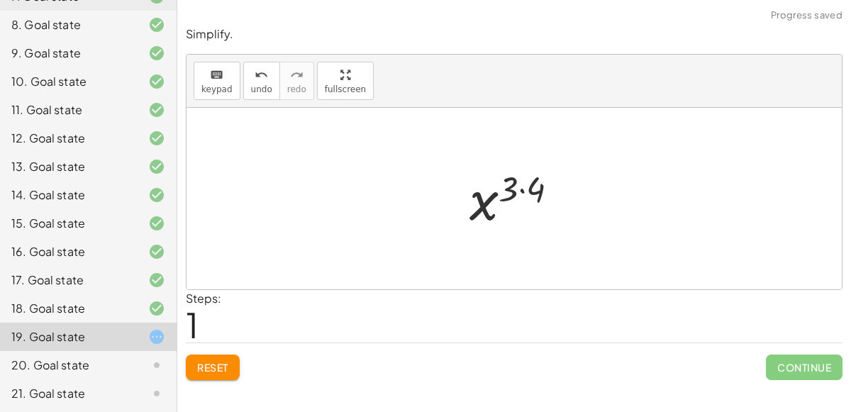
click at [521, 189] on div at bounding box center [519, 199] width 114 height 70
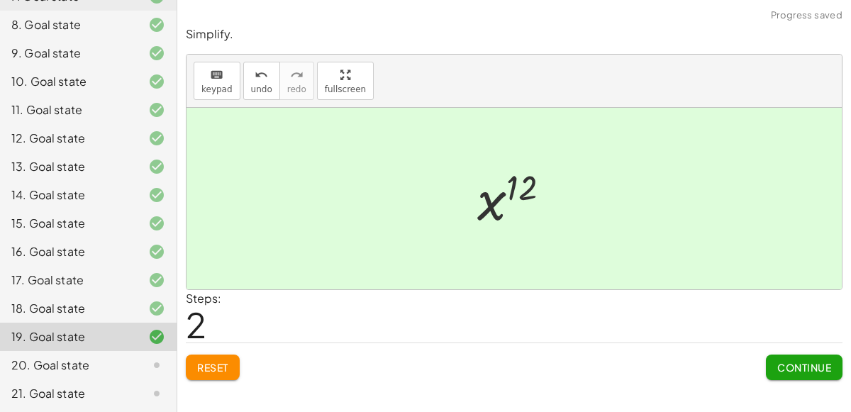
click at [770, 361] on button "Continue" at bounding box center [804, 367] width 77 height 26
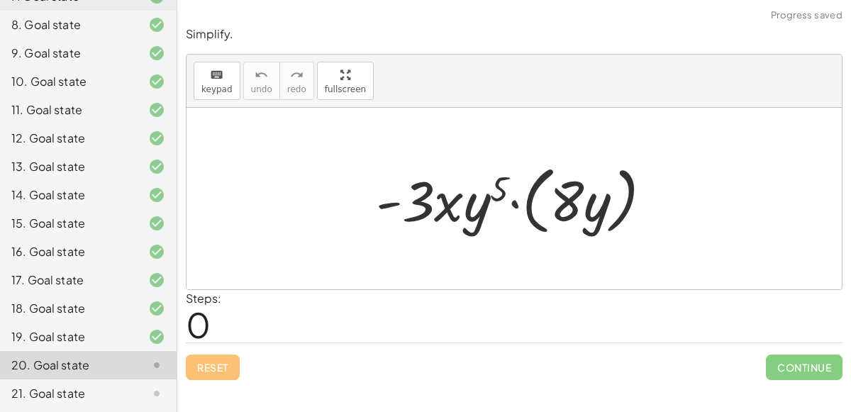
click at [531, 190] on div at bounding box center [520, 199] width 302 height 82
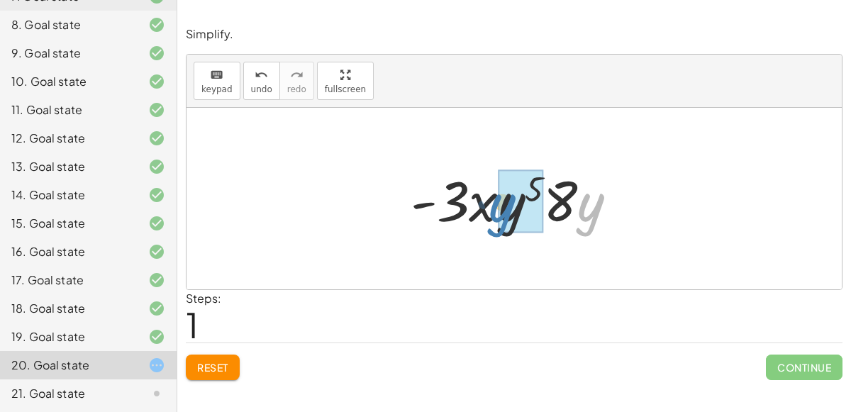
drag, startPoint x: 593, startPoint y: 201, endPoint x: 512, endPoint y: 200, distance: 80.8
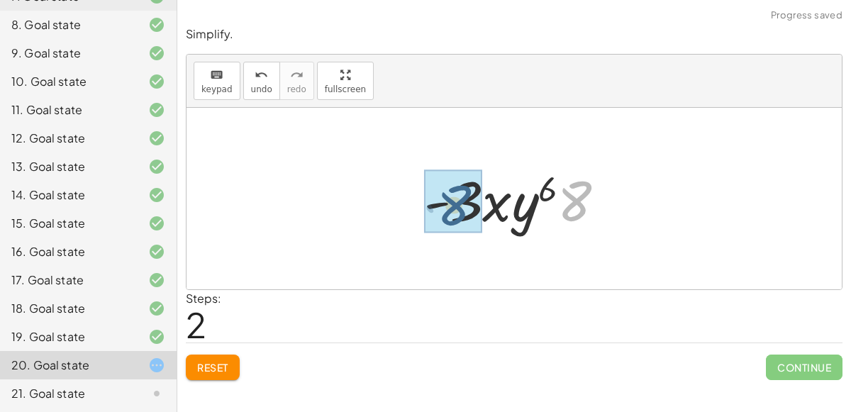
drag, startPoint x: 576, startPoint y: 199, endPoint x: 455, endPoint y: 201, distance: 121.2
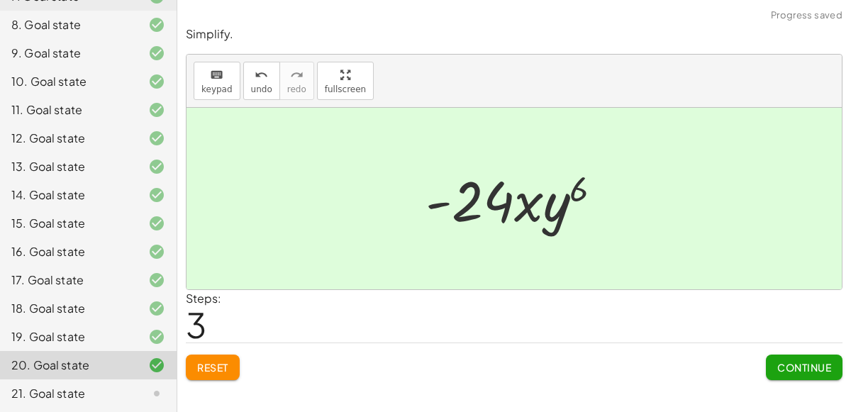
click at [766, 358] on button "Continue" at bounding box center [804, 367] width 77 height 26
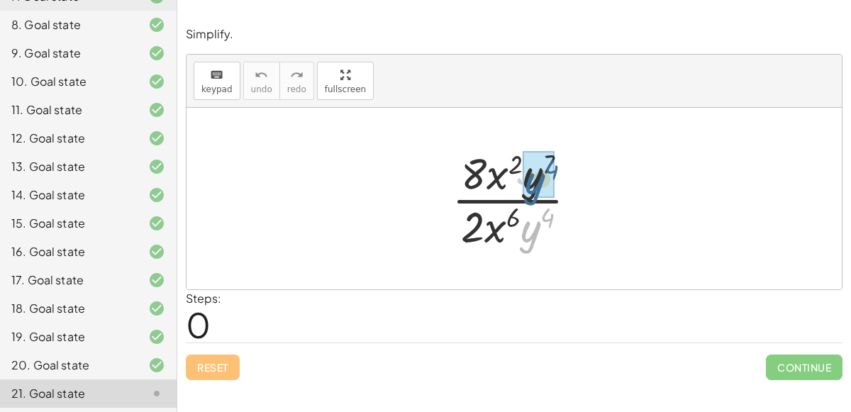
drag, startPoint x: 526, startPoint y: 242, endPoint x: 530, endPoint y: 192, distance: 50.5
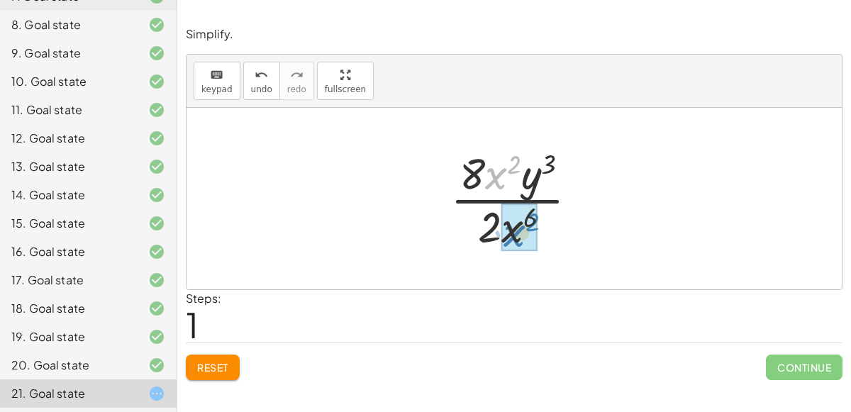
drag, startPoint x: 496, startPoint y: 175, endPoint x: 515, endPoint y: 234, distance: 62.1
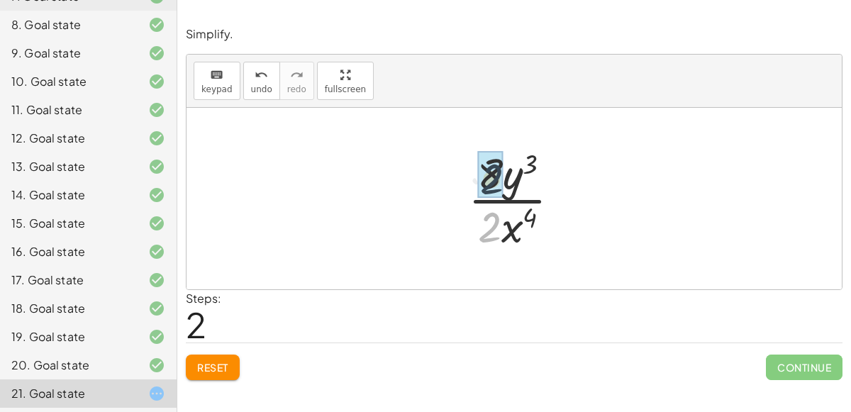
drag, startPoint x: 488, startPoint y: 223, endPoint x: 488, endPoint y: 172, distance: 51.8
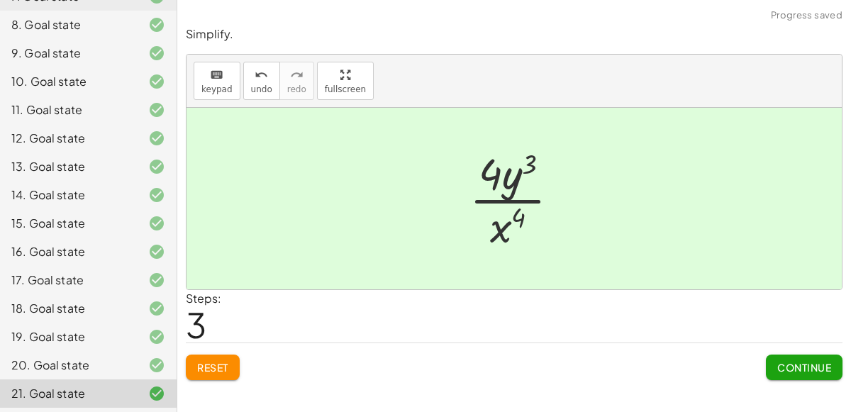
click at [778, 364] on span "Continue" at bounding box center [804, 367] width 54 height 13
